Goal: Book appointment/travel/reservation

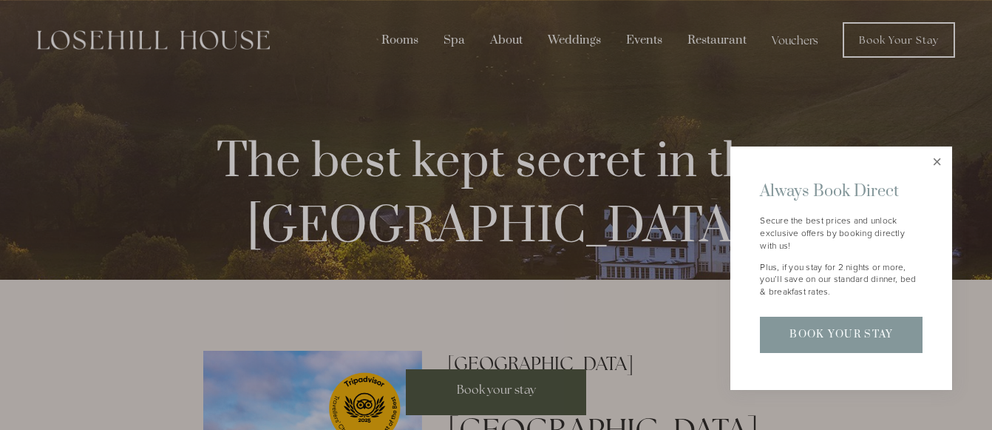
click at [933, 160] on link "Close" at bounding box center [937, 162] width 26 height 26
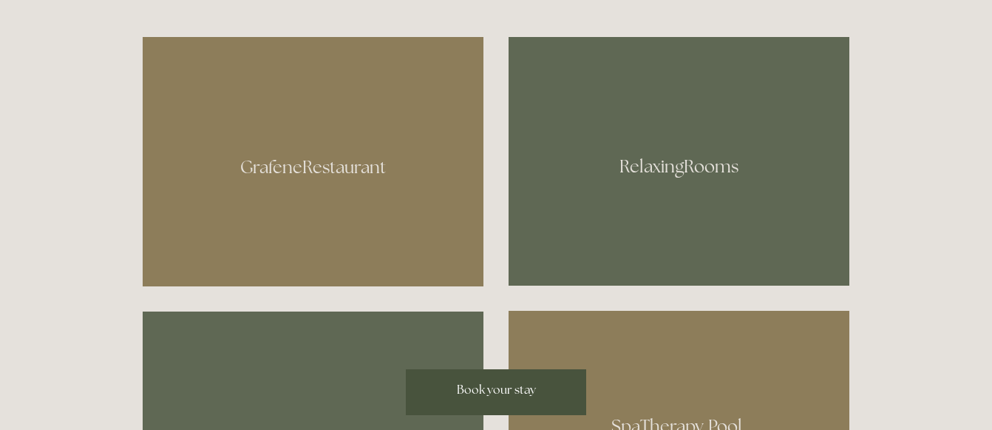
scroll to position [592, 0]
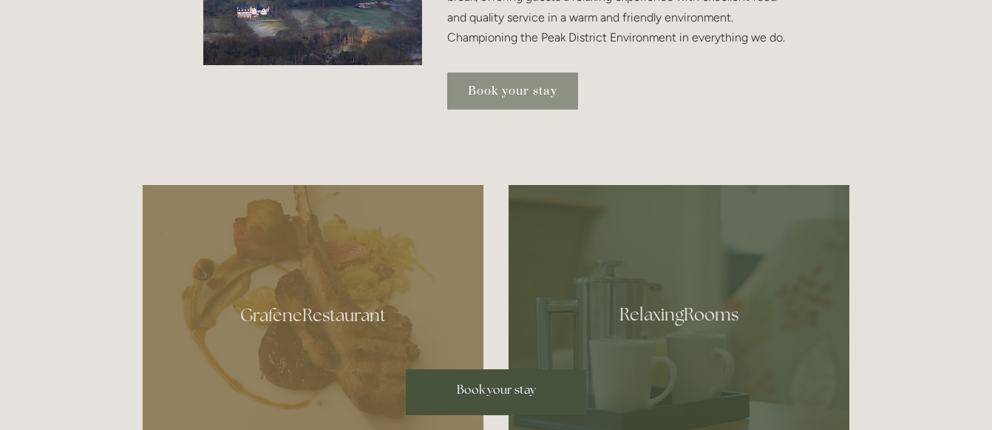
click at [499, 109] on link "Book your stay" at bounding box center [512, 90] width 131 height 37
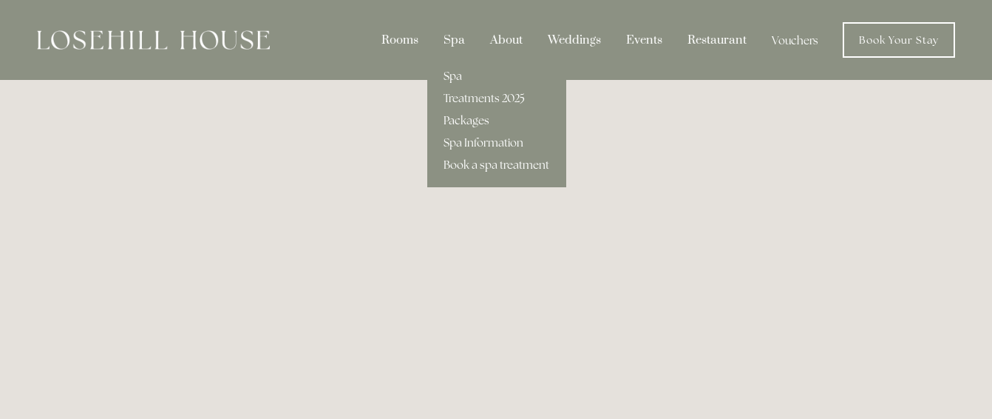
click at [471, 116] on link "Packages" at bounding box center [496, 120] width 139 height 22
click at [480, 94] on link "Treatments 2025" at bounding box center [496, 98] width 139 height 22
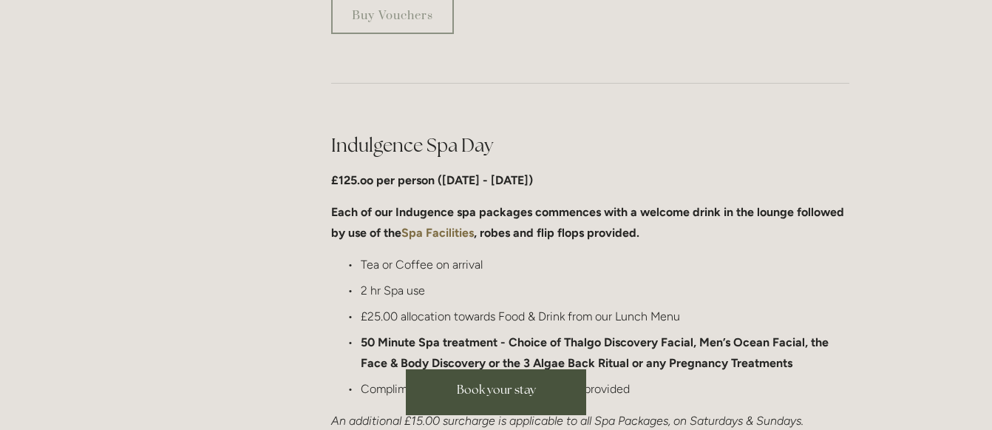
scroll to position [740, 0]
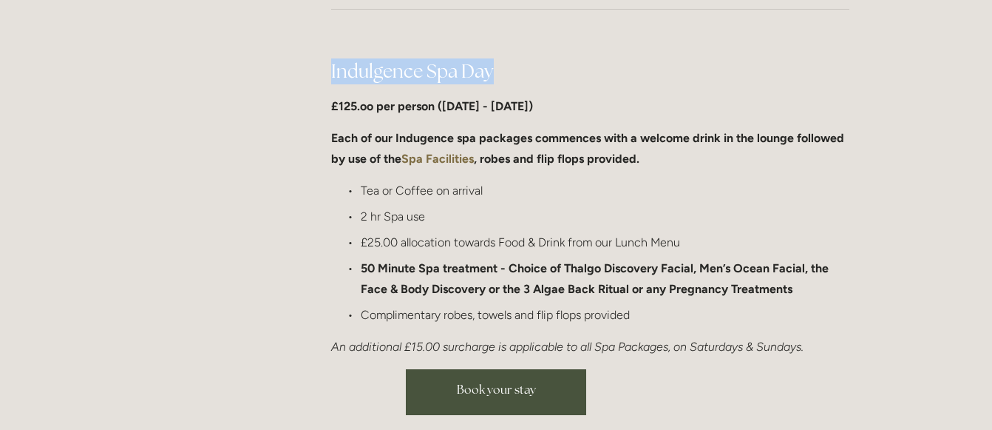
drag, startPoint x: 493, startPoint y: 71, endPoint x: 329, endPoint y: 69, distance: 163.5
click at [329, 69] on div "Indulgence Spa Day £125.oo per person (Monday - Friday) Each of our Indugence s…" at bounding box center [591, 207] width 544 height 323
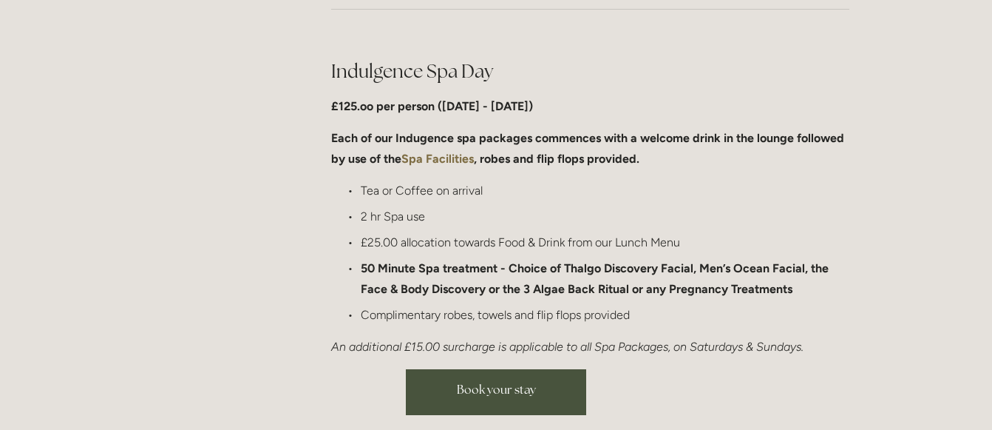
click at [488, 230] on ul "Tea or Coffee on arrival 2 hr Spa use £25.00 allocation towards Food & Drink fr…" at bounding box center [590, 252] width 518 height 144
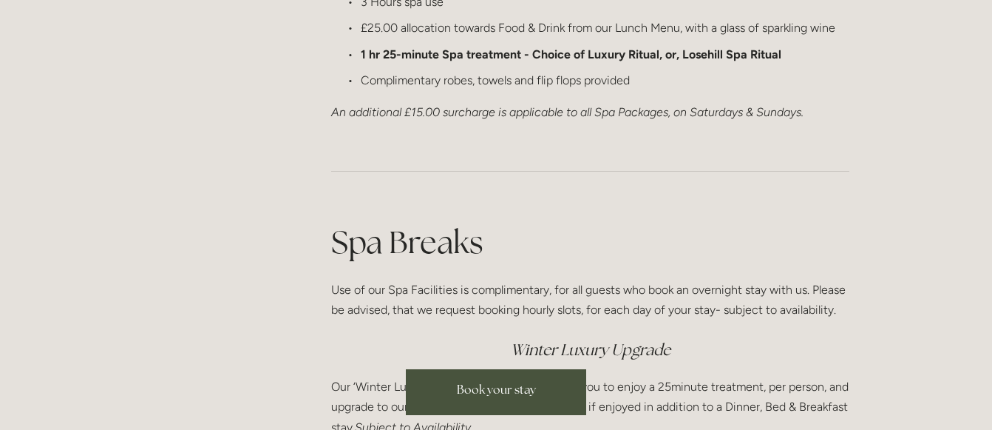
scroll to position [1997, 0]
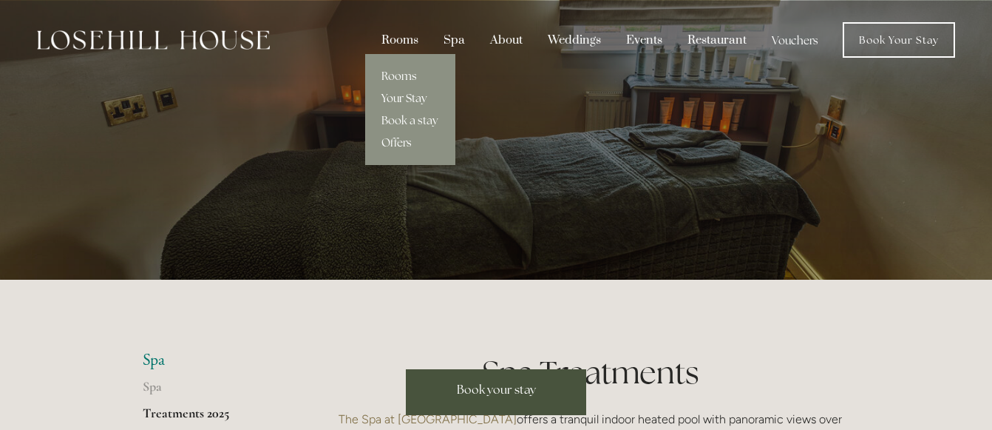
click at [407, 90] on link "Your Stay" at bounding box center [410, 98] width 90 height 22
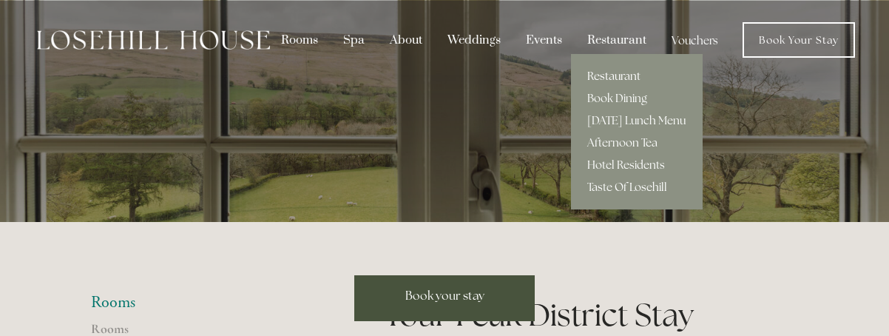
click at [602, 74] on link "Restaurant" at bounding box center [637, 76] width 132 height 22
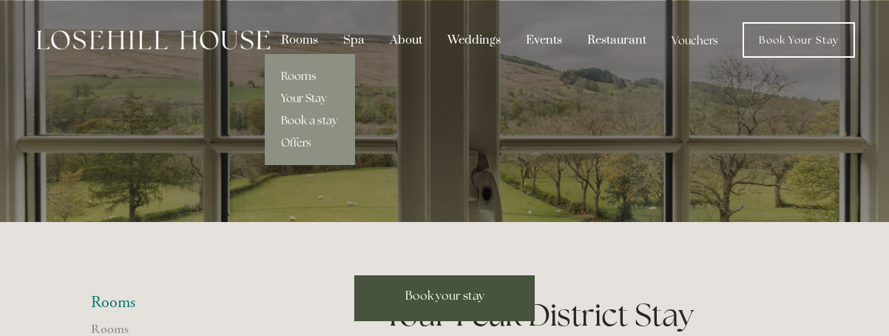
click at [298, 118] on link "Book a stay" at bounding box center [310, 120] width 90 height 22
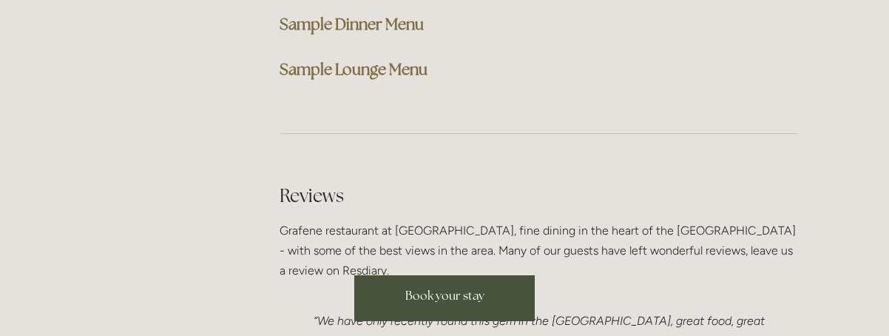
scroll to position [4067, 0]
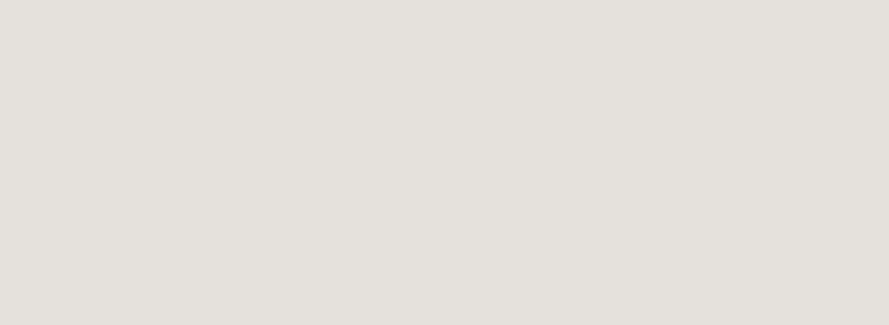
scroll to position [1042, 0]
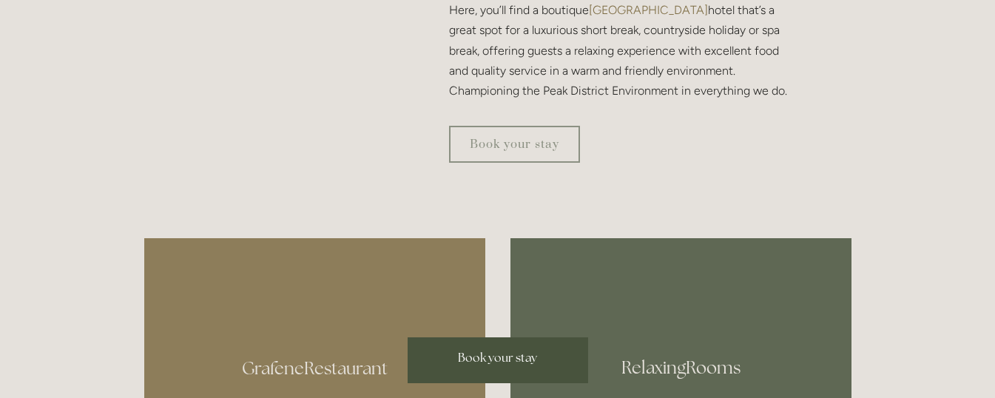
scroll to position [666, 0]
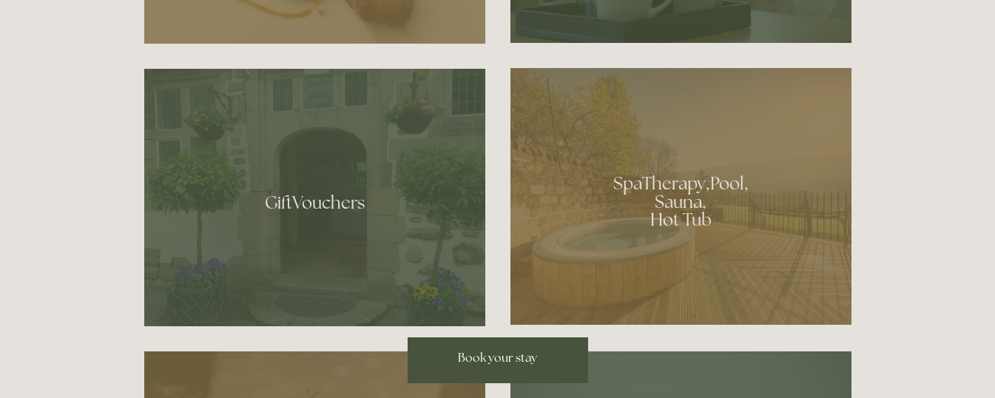
scroll to position [1035, 0]
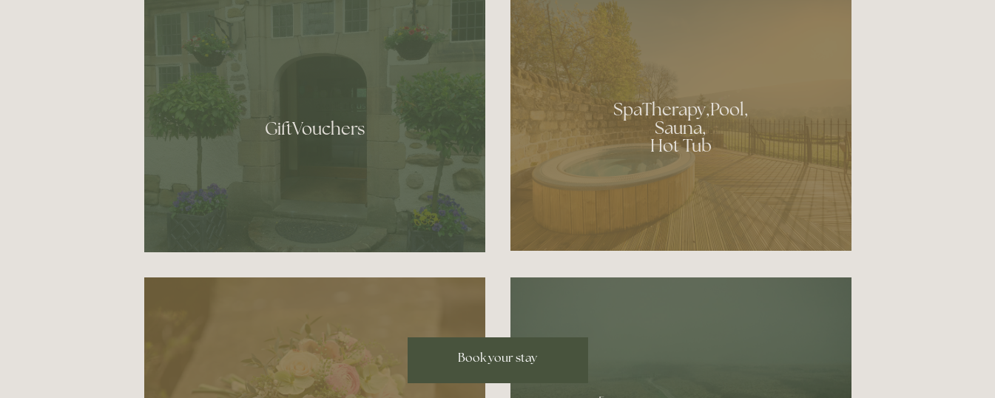
click at [719, 163] on div at bounding box center [680, 122] width 341 height 257
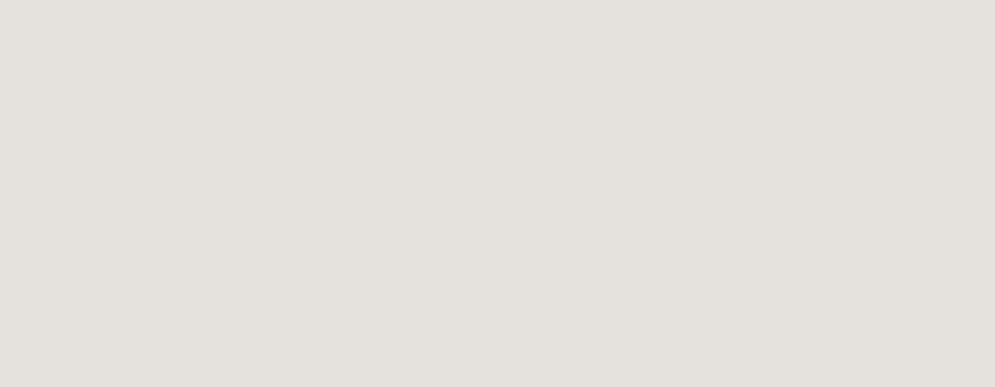
scroll to position [81, 0]
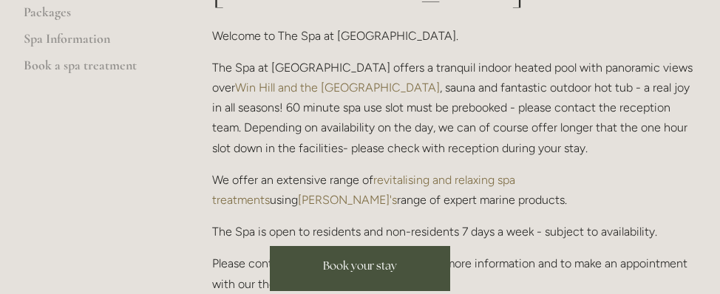
scroll to position [444, 0]
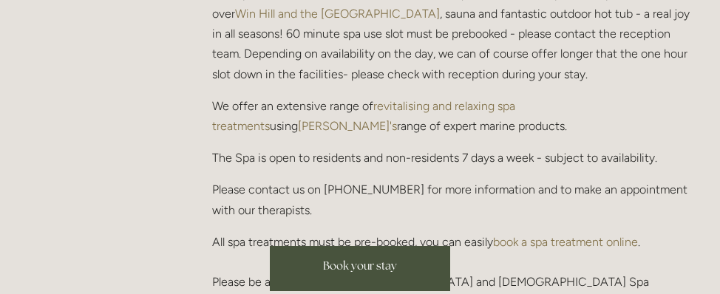
click at [348, 126] on div "The Thalgo Spa at [GEOGRAPHIC_DATA] Welcome to The Spa at [GEOGRAPHIC_DATA]. Th…" at bounding box center [454, 91] width 484 height 484
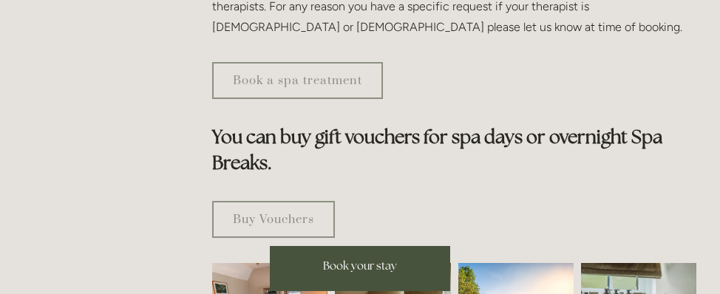
scroll to position [887, 0]
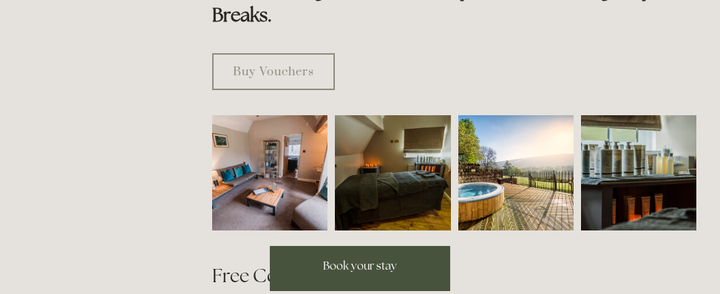
click at [510, 138] on img at bounding box center [516, 172] width 115 height 115
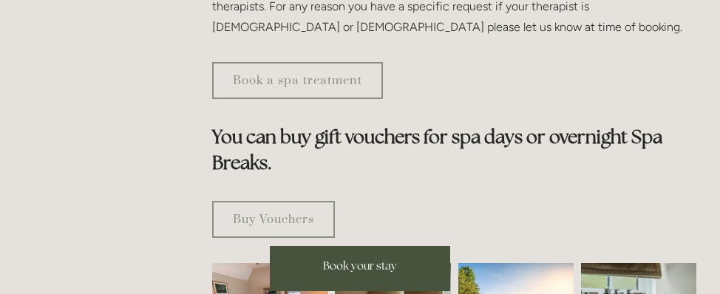
scroll to position [666, 0]
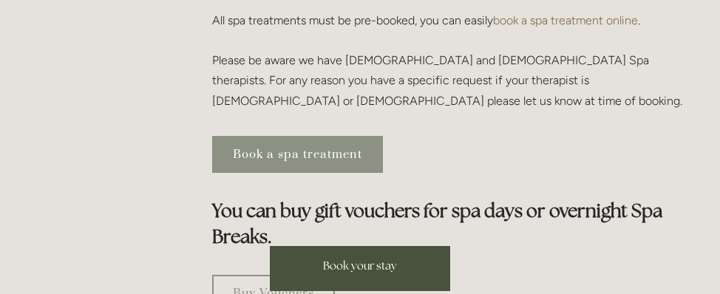
click at [330, 136] on link "Book a spa treatment" at bounding box center [297, 154] width 171 height 37
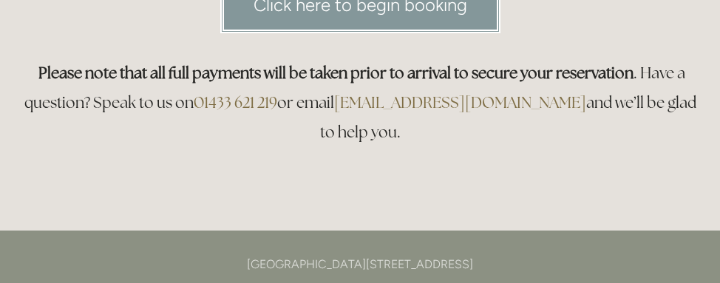
scroll to position [222, 0]
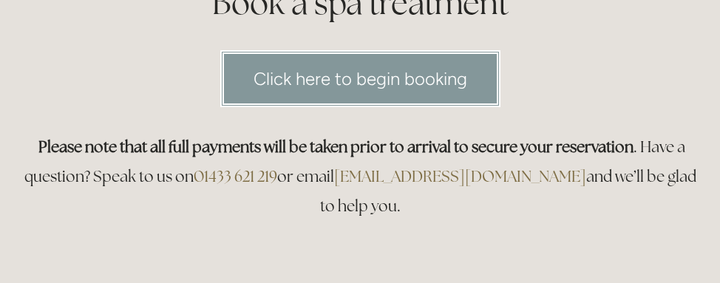
click at [352, 92] on link "Click here to begin booking" at bounding box center [360, 78] width 280 height 57
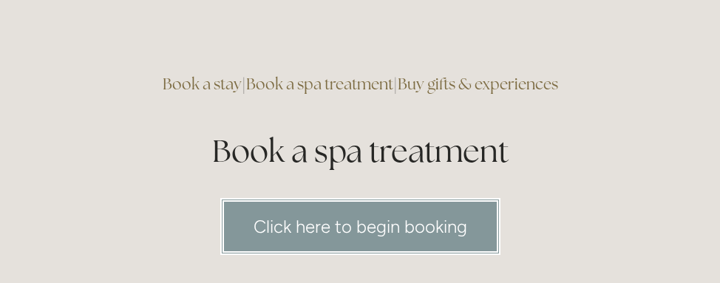
scroll to position [0, 0]
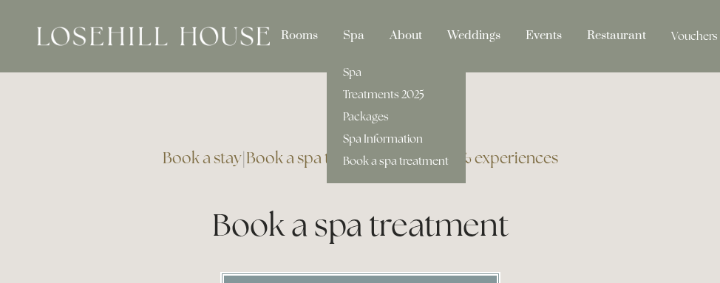
click at [373, 130] on link "Spa Information" at bounding box center [396, 139] width 139 height 22
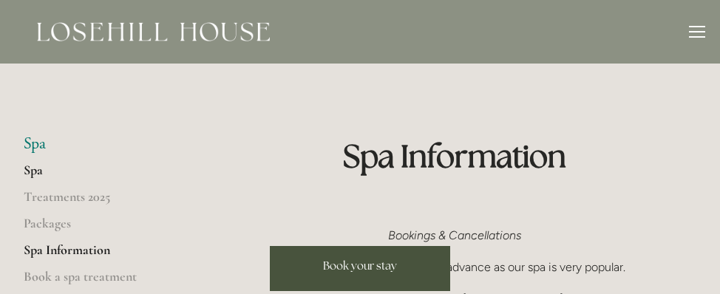
click at [34, 174] on link "Spa" at bounding box center [94, 175] width 141 height 27
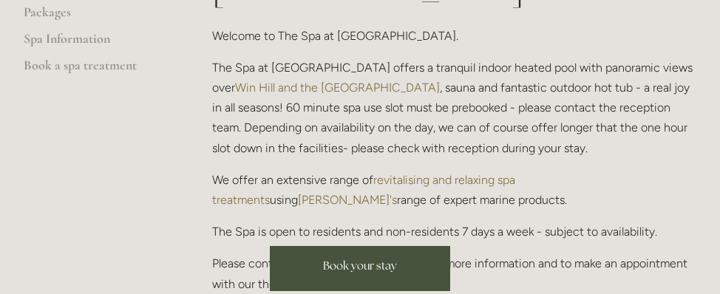
scroll to position [222, 0]
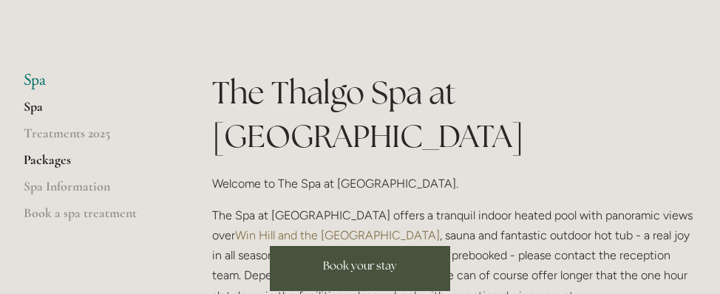
click at [55, 158] on link "Packages" at bounding box center [94, 165] width 141 height 27
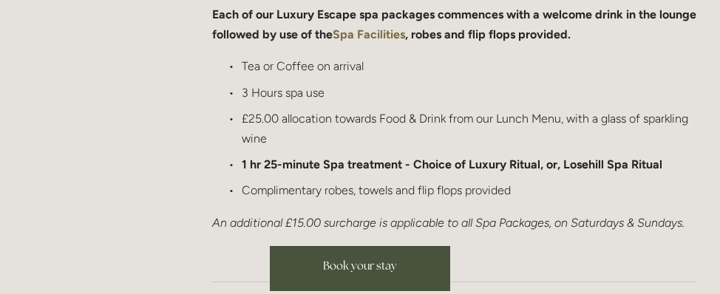
scroll to position [1479, 0]
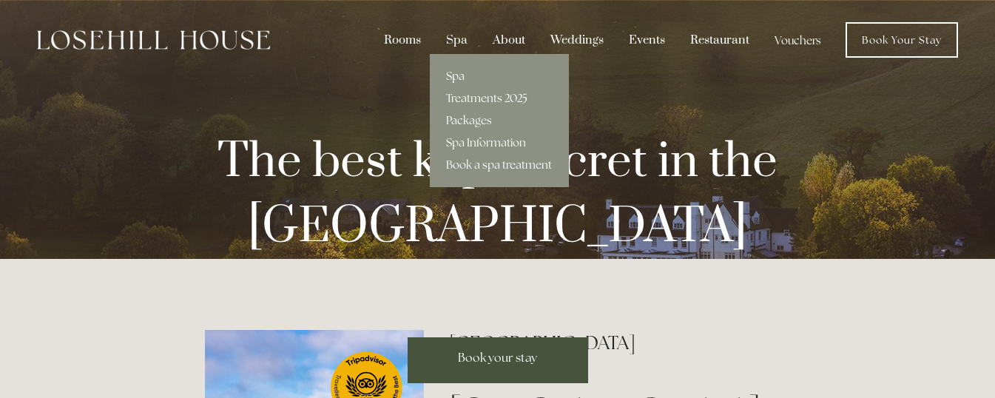
click at [447, 77] on link "Spa" at bounding box center [499, 76] width 139 height 22
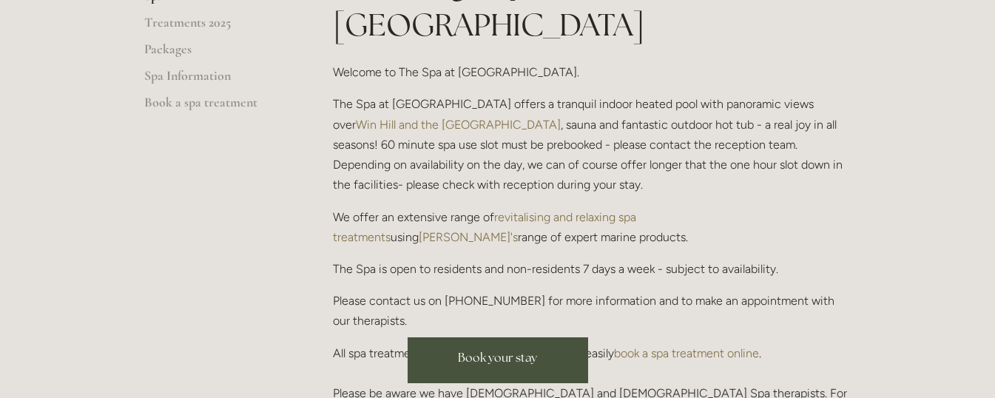
scroll to position [444, 0]
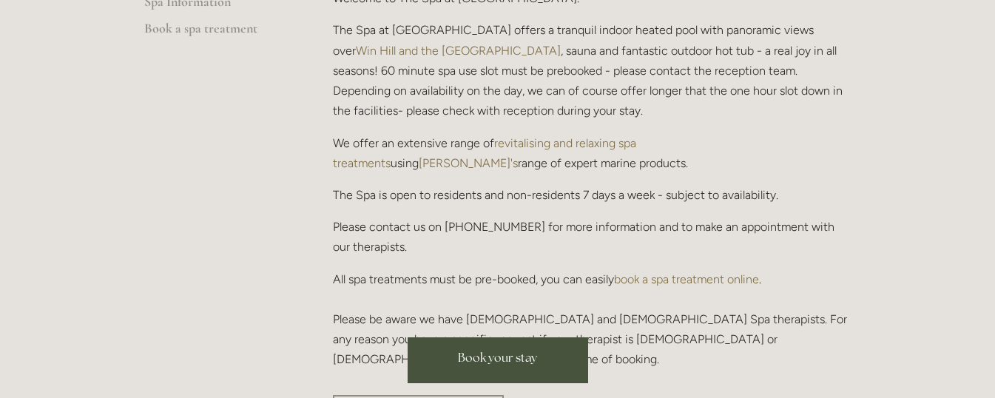
click at [655, 272] on link "book a spa treatment online" at bounding box center [686, 279] width 145 height 14
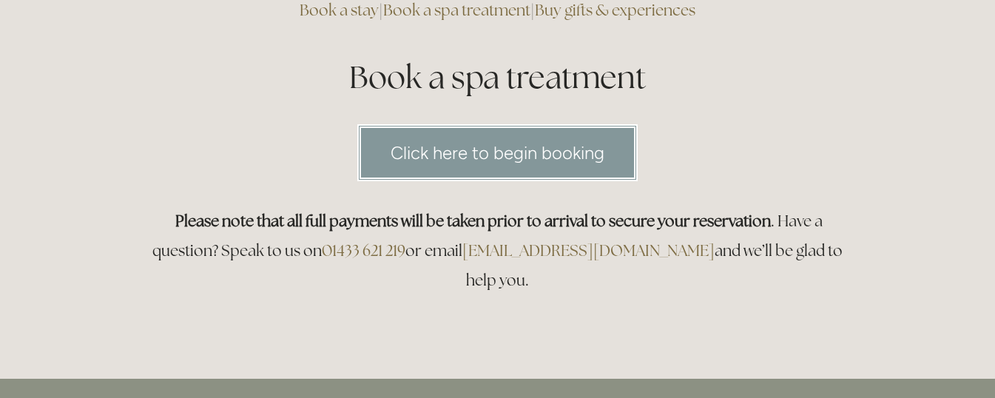
scroll to position [74, 0]
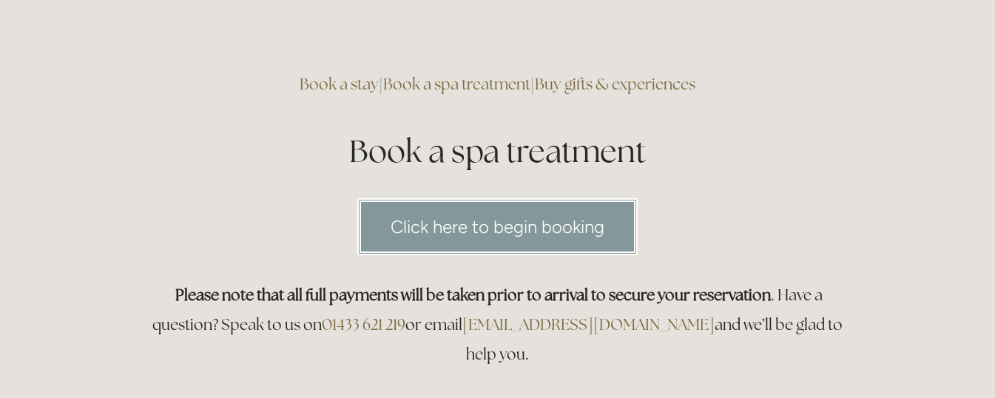
click at [472, 225] on link "Click here to begin booking" at bounding box center [497, 226] width 280 height 57
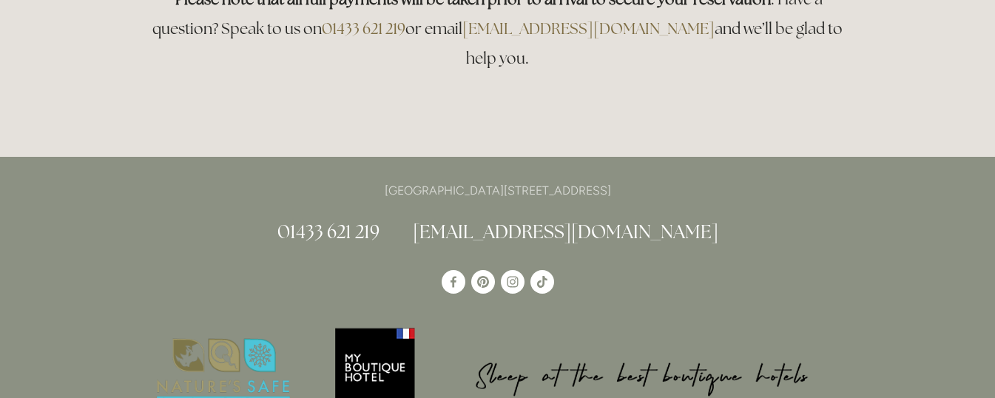
scroll to position [0, 0]
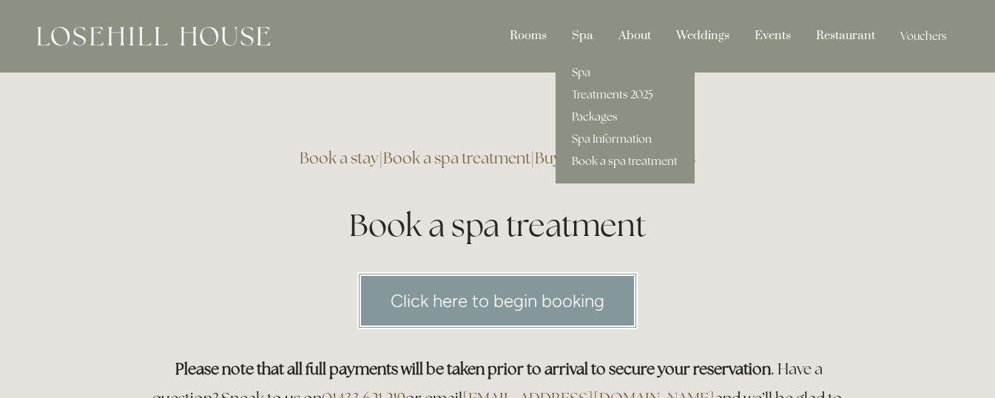
click at [590, 113] on link "Packages" at bounding box center [624, 117] width 139 height 22
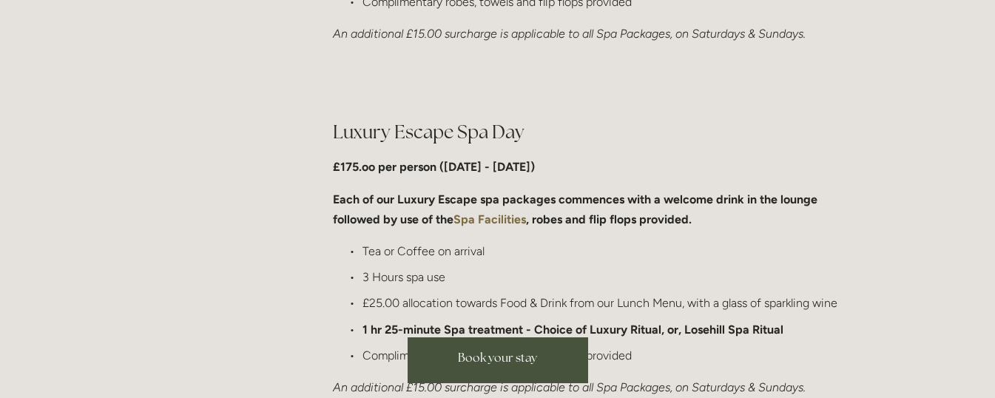
scroll to position [1479, 0]
